Goal: Information Seeking & Learning: Learn about a topic

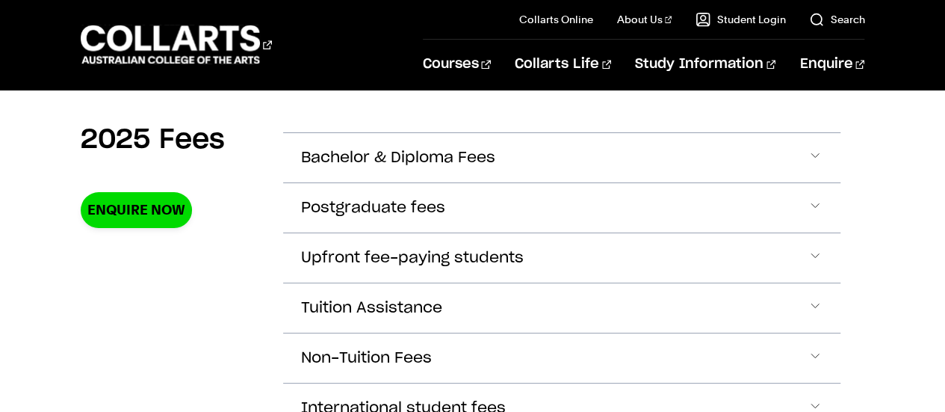
scroll to position [532, 0]
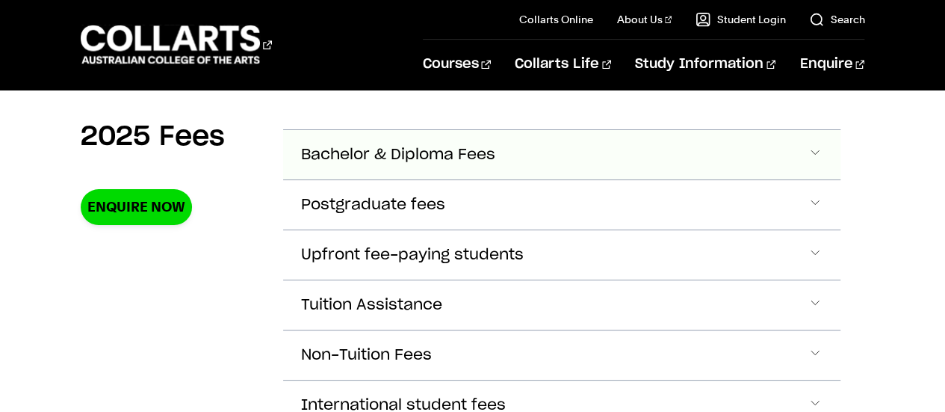
click at [364, 156] on span "Bachelor & Diploma Fees" at bounding box center [398, 154] width 194 height 17
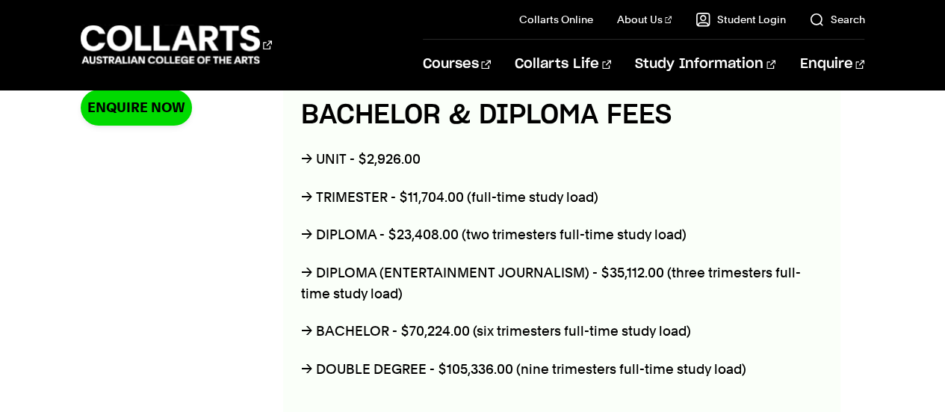
scroll to position [632, 0]
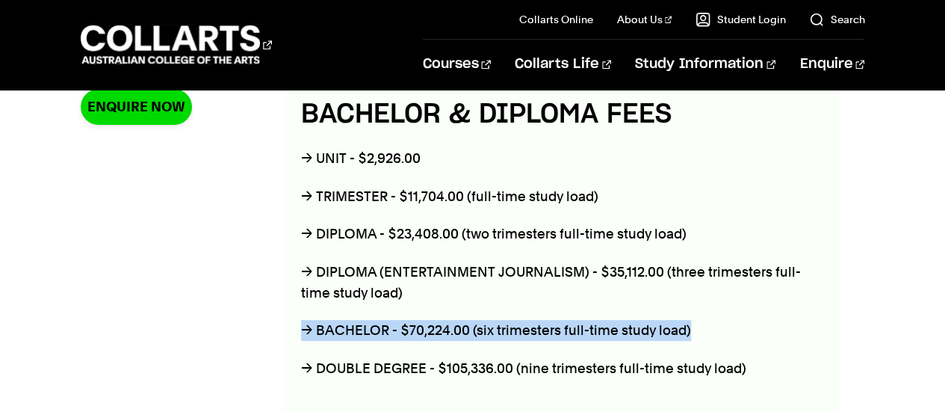
drag, startPoint x: 699, startPoint y: 338, endPoint x: 285, endPoint y: 312, distance: 415.3
click at [285, 312] on div "BACHELOR & DIPLOMA FEES → UNIT - $2,926.00 → TRIMESTER - $11,704.00 (full-time …" at bounding box center [562, 352] width 558 height 546
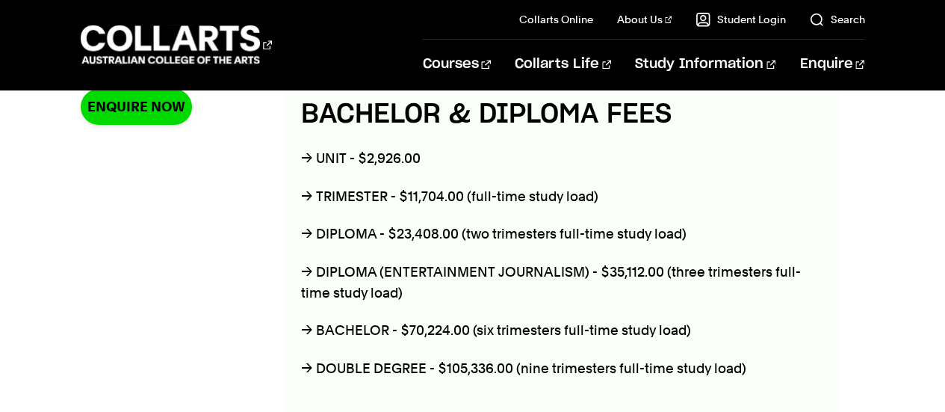
click at [500, 358] on p "→ DOUBLE DEGREE - $105,336.00 (nine trimesters full-time study load)" at bounding box center [562, 368] width 522 height 21
click at [429, 329] on p "→ BACHELOR - $70,224.00 (six trimesters full-time study load)" at bounding box center [562, 330] width 522 height 21
drag, startPoint x: 420, startPoint y: 329, endPoint x: 384, endPoint y: 326, distance: 36.0
click at [384, 326] on p "→ BACHELOR - $70,224.00 (six trimesters full-time study load)" at bounding box center [562, 330] width 522 height 21
click at [429, 340] on div "BACHELOR & DIPLOMA FEES → UNIT - $2,926.00 → TRIMESTER - $11,704.00 (full-time …" at bounding box center [562, 352] width 558 height 546
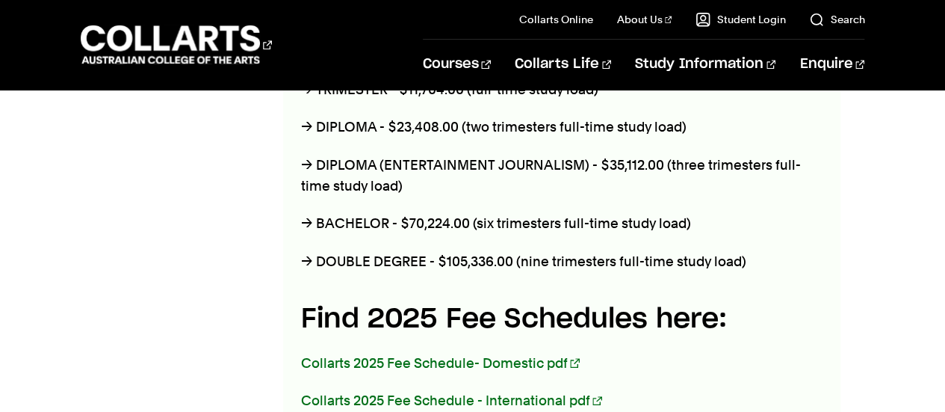
scroll to position [747, 0]
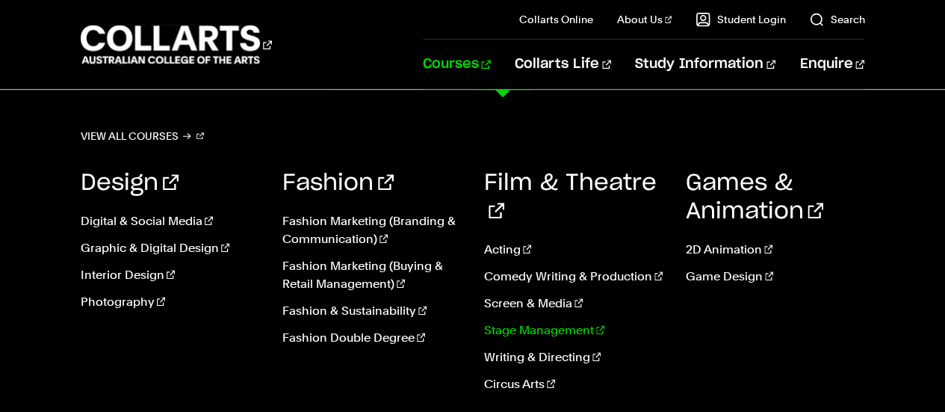
scroll to position [453, 0]
click at [500, 241] on link "Acting" at bounding box center [573, 250] width 179 height 18
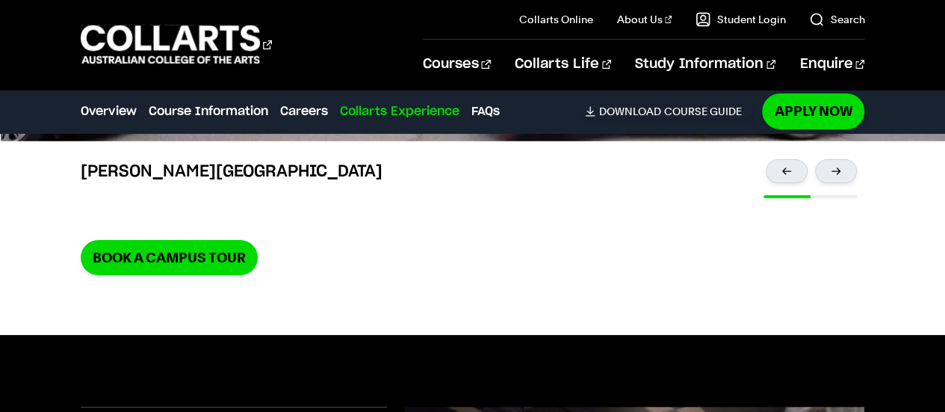
scroll to position [2828, 0]
